Goal: Transaction & Acquisition: Download file/media

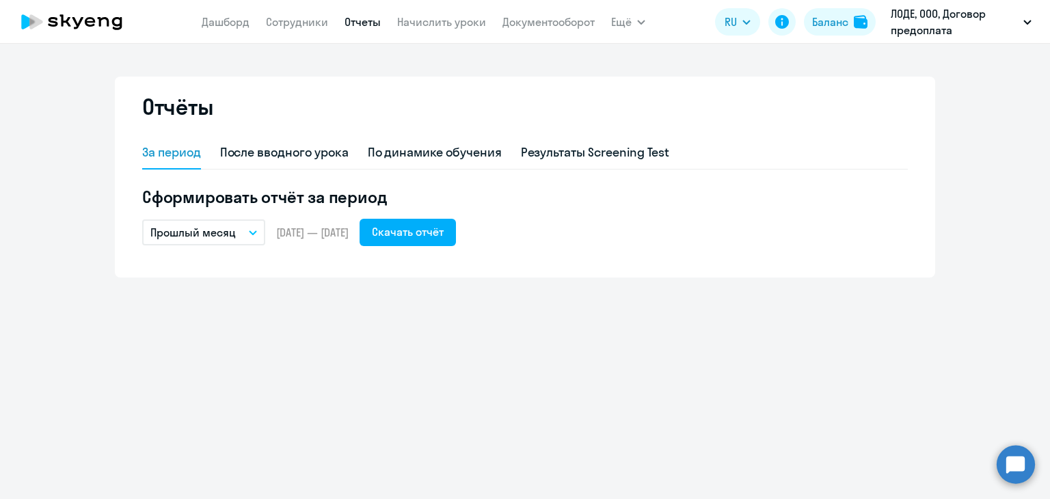
click at [215, 232] on p "Прошлый месяц" at bounding box center [192, 232] width 85 height 16
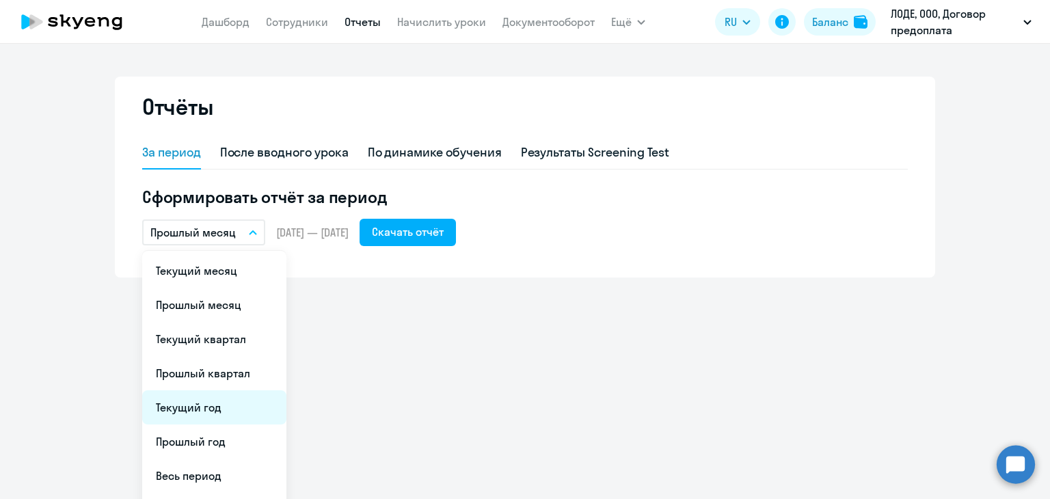
click at [197, 400] on li "Текущий год" at bounding box center [214, 407] width 144 height 34
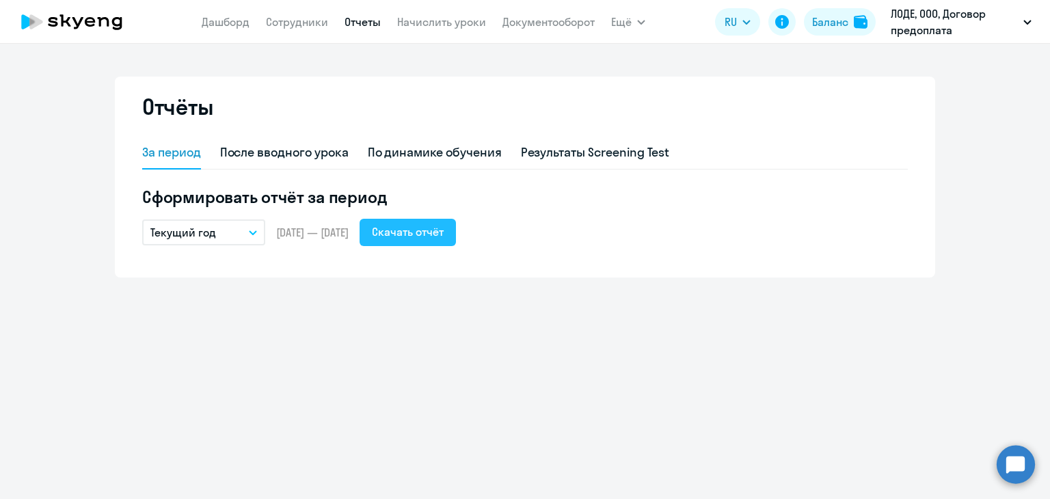
click at [417, 236] on div "Скачать отчёт" at bounding box center [408, 231] width 72 height 16
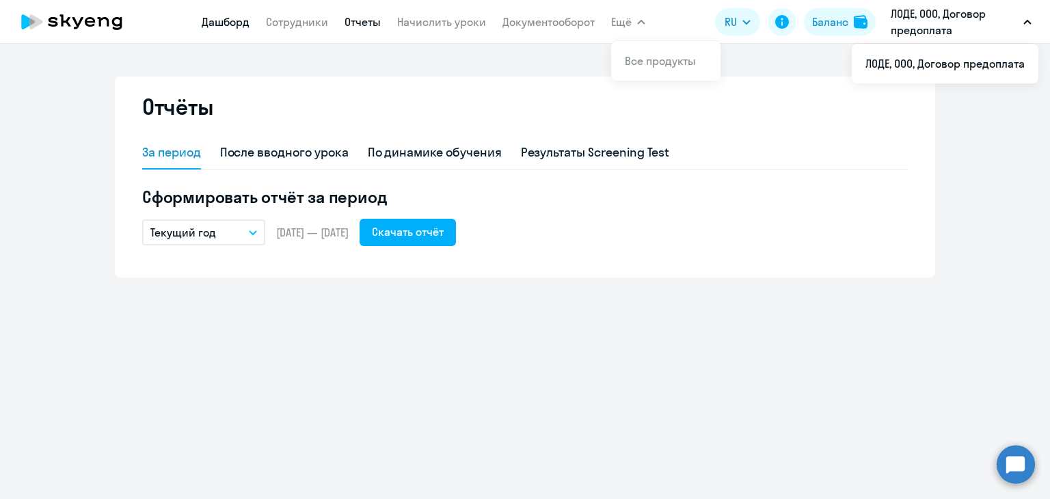
click at [247, 23] on link "Дашборд" at bounding box center [226, 22] width 48 height 14
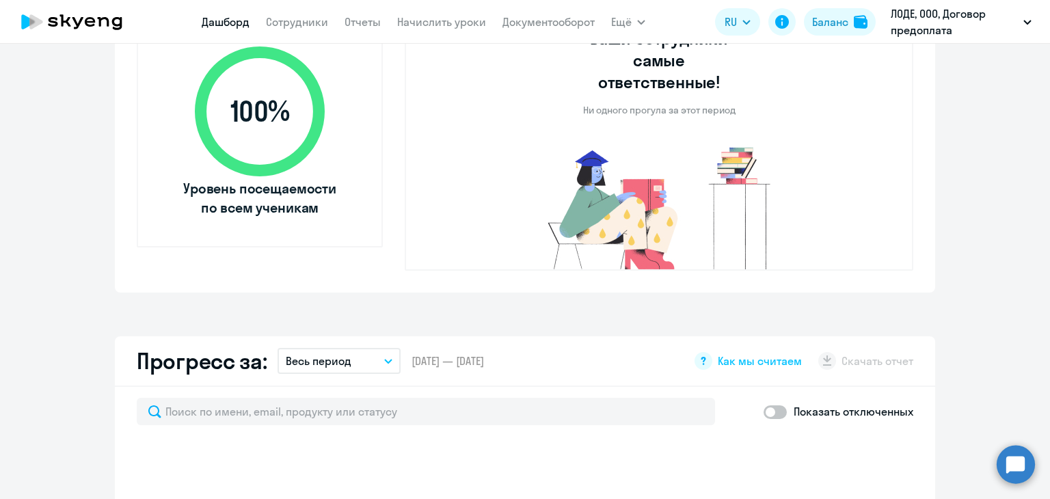
scroll to position [724, 0]
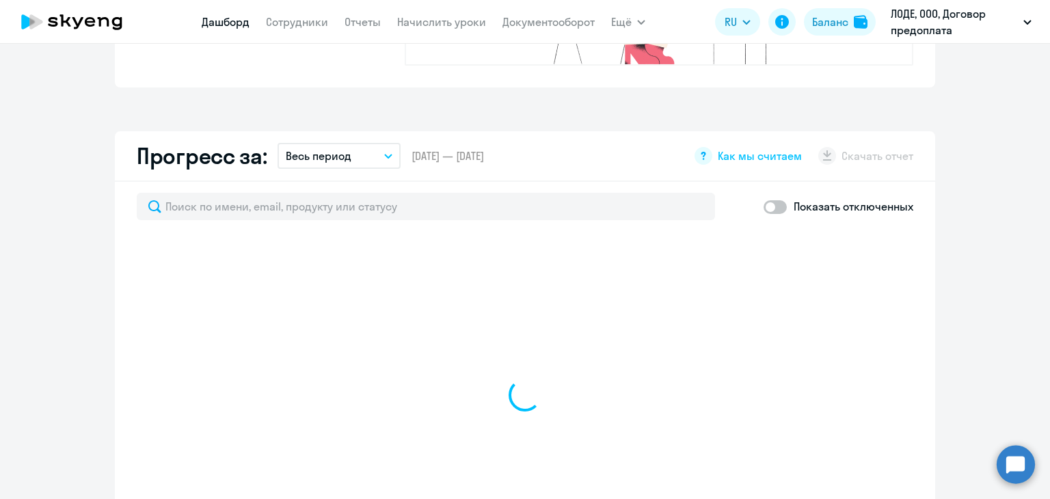
select select "30"
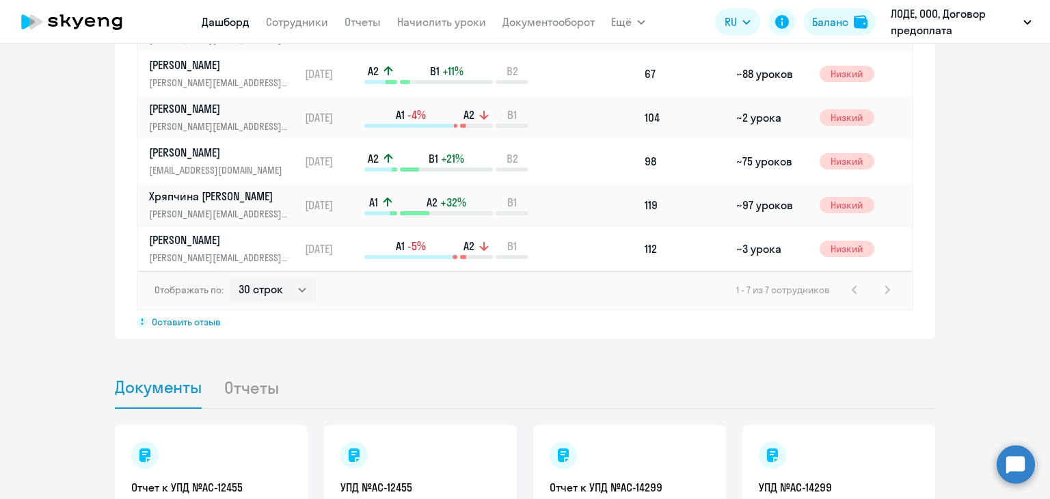
scroll to position [1197, 0]
